Goal: Information Seeking & Learning: Learn about a topic

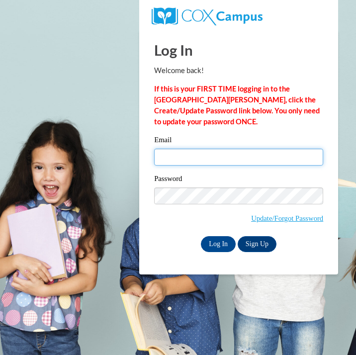
click at [262, 163] on input "Email" at bounding box center [238, 157] width 169 height 17
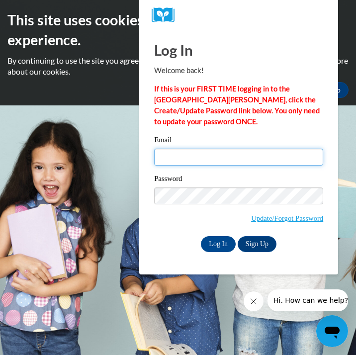
type input "lr12533@georgiasouthern.edu"
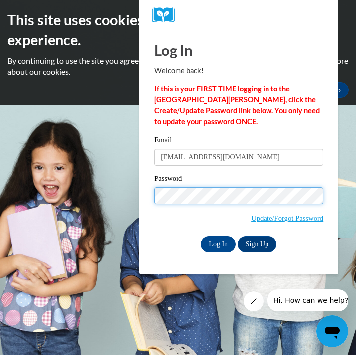
click at [218, 243] on input "Log In" at bounding box center [218, 244] width 35 height 16
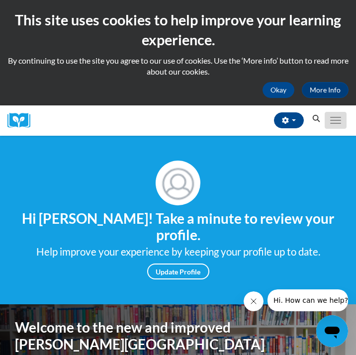
click at [333, 121] on button "Toggle navigation" at bounding box center [336, 120] width 22 height 17
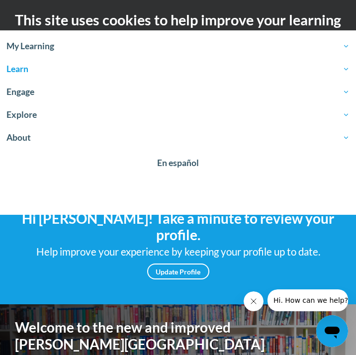
click at [17, 72] on span "Learn" at bounding box center [178, 69] width 344 height 12
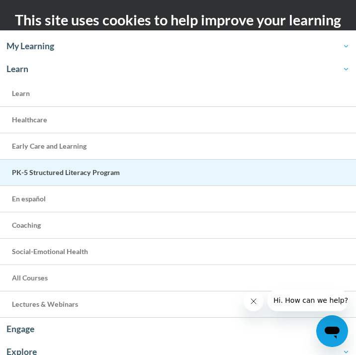
click at [45, 168] on span "PK-5 Structured Literacy Program" at bounding box center [66, 172] width 108 height 8
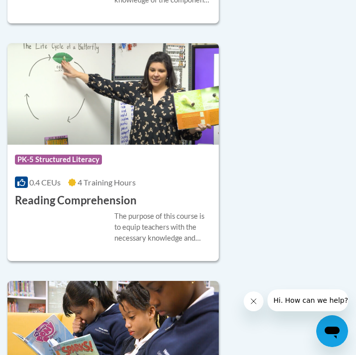
scroll to position [1900, 0]
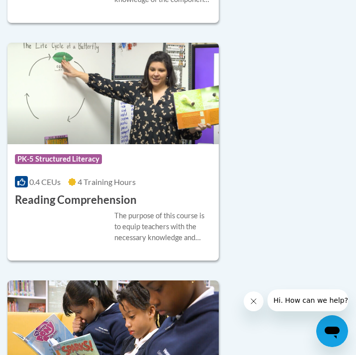
click at [80, 193] on h3 "Reading Comprehension" at bounding box center [76, 200] width 122 height 15
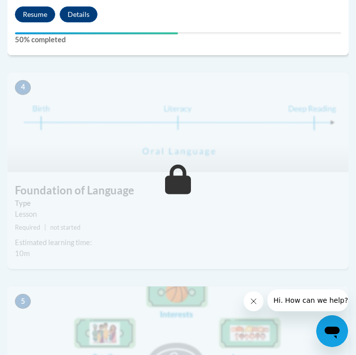
scroll to position [883, 0]
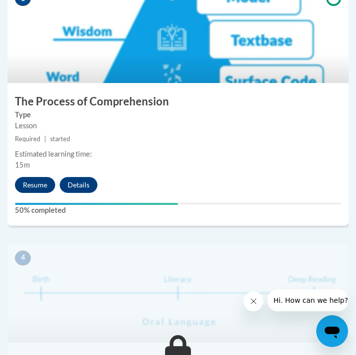
click at [34, 183] on button "Resume" at bounding box center [35, 185] width 40 height 16
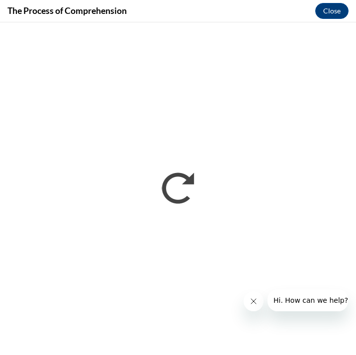
scroll to position [0, 0]
click at [253, 300] on icon "Close message from company" at bounding box center [254, 302] width 8 height 8
